Goal: Transaction & Acquisition: Purchase product/service

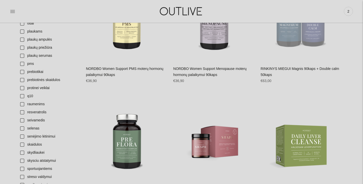
scroll to position [554, 0]
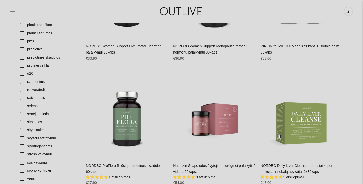
click at [11, 9] on icon at bounding box center [12, 11] width 5 height 5
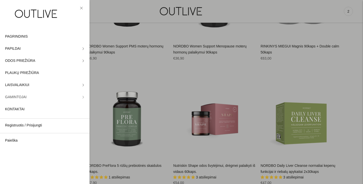
click at [25, 95] on span "GAMINTOJAI" at bounding box center [15, 97] width 21 height 6
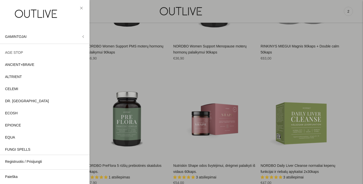
click at [21, 52] on span "AGE STOP" at bounding box center [14, 53] width 18 height 6
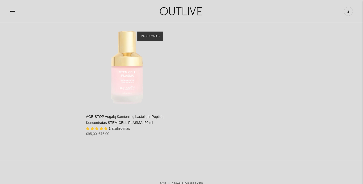
scroll to position [466, 0]
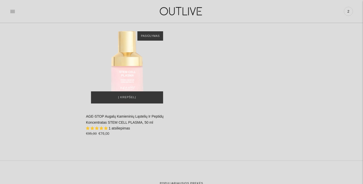
click at [127, 84] on img "AGE-STOP Augalų Kamieninių Ląstelių Ir Peptidų Koncentratas STEM CELL PLASMA, 5…" at bounding box center [127, 67] width 82 height 82
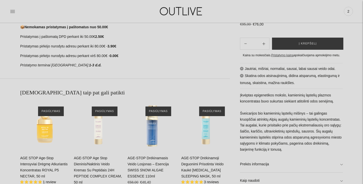
scroll to position [272, 0]
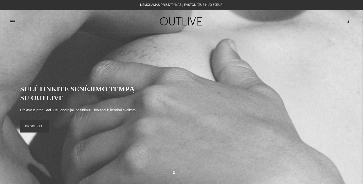
click at [351, 22] on span "2" at bounding box center [348, 21] width 7 height 7
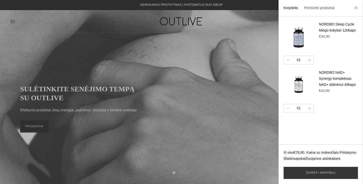
click at [287, 59] on button "button" at bounding box center [288, 60] width 8 height 8
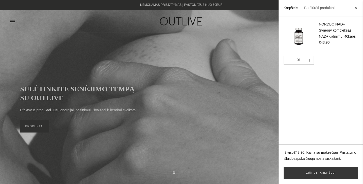
click at [287, 61] on button "button" at bounding box center [288, 60] width 8 height 8
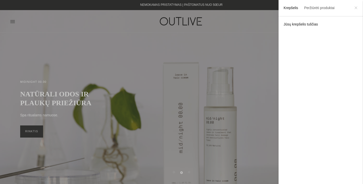
click at [357, 9] on icon at bounding box center [355, 7] width 3 height 3
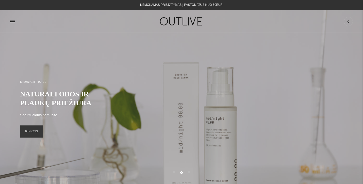
click at [197, 14] on img at bounding box center [181, 21] width 63 height 17
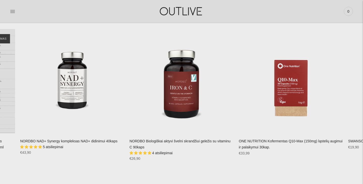
scroll to position [1049, 0]
